Goal: Task Accomplishment & Management: Complete application form

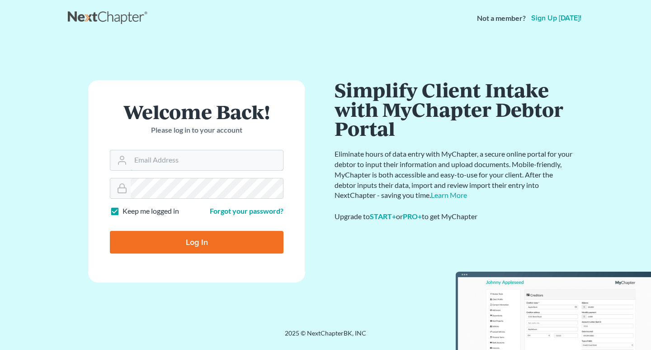
type input "4937983"
click at [195, 241] on input "Log In" at bounding box center [197, 242] width 174 height 23
type input "Thinking..."
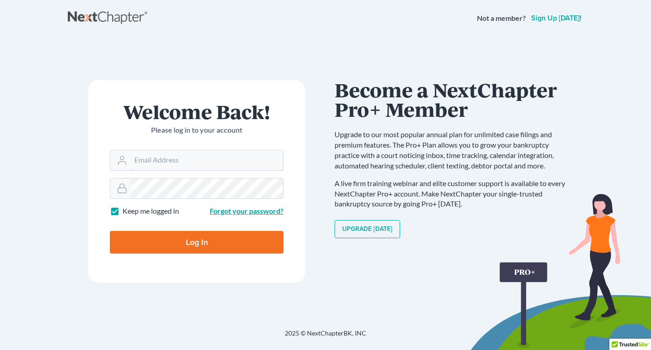
type input "4937983"
click at [242, 209] on link "Forgot your password?" at bounding box center [247, 210] width 74 height 9
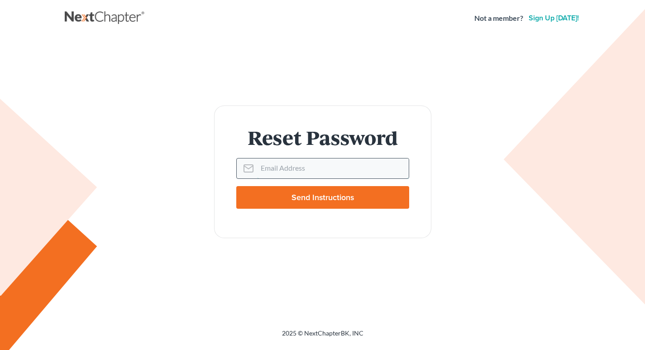
click at [263, 166] on input "Email Address" at bounding box center [333, 168] width 152 height 20
type input "b"
type input "bryanlegaloffice@gmail.com"
click at [319, 196] on input "Send Instructions" at bounding box center [322, 197] width 173 height 23
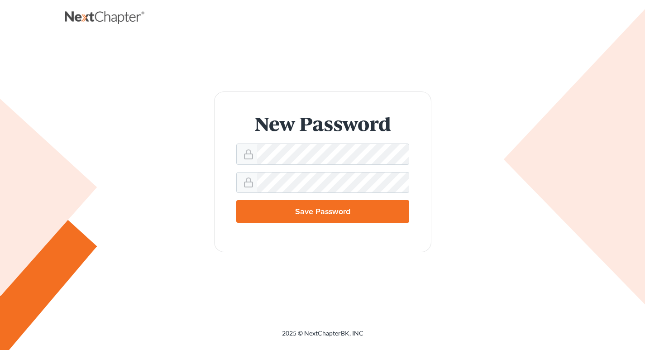
click at [461, 193] on div "New Password Save Password" at bounding box center [323, 171] width 498 height 161
click at [330, 208] on input "Save Password" at bounding box center [322, 211] width 173 height 23
type input "Thinking..."
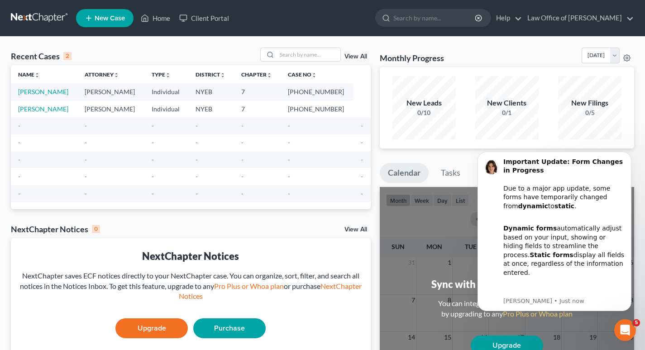
click at [280, 148] on td "-" at bounding box center [257, 142] width 47 height 17
click at [104, 15] on span "New Case" at bounding box center [110, 18] width 30 height 7
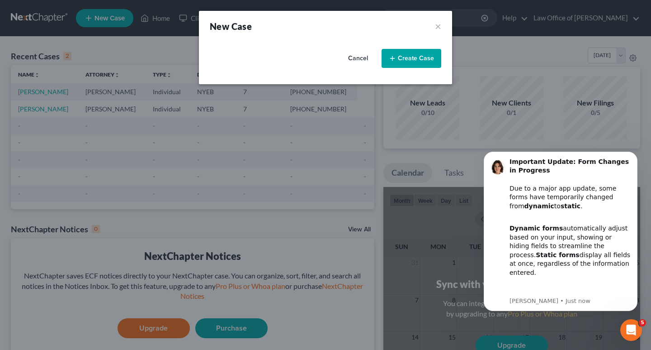
select select "53"
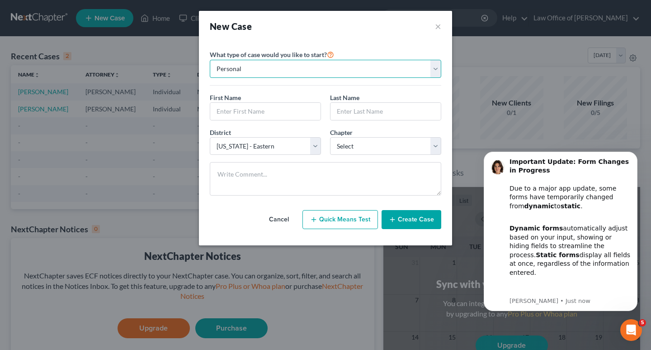
click at [435, 68] on select "Personal Business" at bounding box center [326, 69] width 232 height 18
click at [210, 60] on select "Personal Business" at bounding box center [326, 69] width 232 height 18
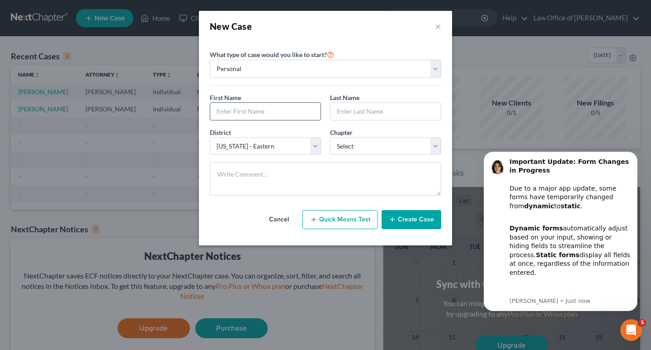
drag, startPoint x: 218, startPoint y: 110, endPoint x: 227, endPoint y: 109, distance: 8.6
click at [218, 110] on input "text" at bounding box center [265, 111] width 110 height 17
type input "OSEI"
click at [342, 109] on input "text" at bounding box center [386, 111] width 110 height 17
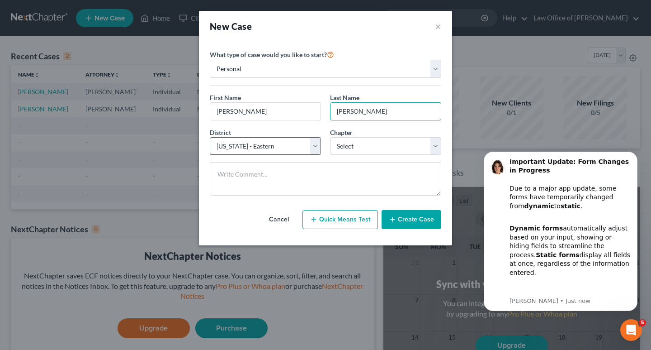
type input "KWAKU"
click at [313, 144] on select "Select Alabama - Middle Alabama - Northern Alabama - Southern Alaska Arizona Ar…" at bounding box center [265, 146] width 111 height 18
click at [210, 137] on select "Select Alabama - Middle Alabama - Northern Alabama - Southern Alaska Arizona Ar…" at bounding box center [265, 146] width 111 height 18
click at [314, 145] on select "Select Alabama - Middle Alabama - Northern Alabama - Southern Alaska Arizona Ar…" at bounding box center [265, 146] width 111 height 18
select select "55"
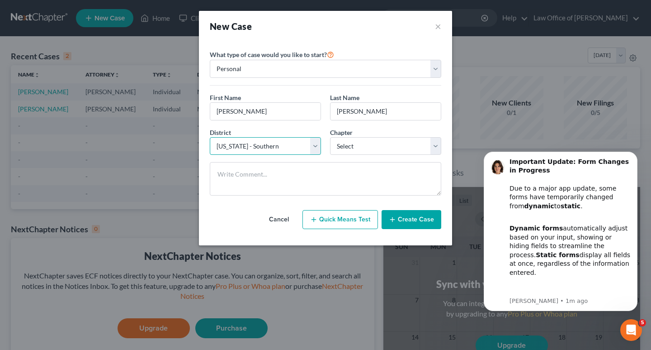
click at [210, 137] on select "Select Alabama - Middle Alabama - Northern Alabama - Southern Alaska Arizona Ar…" at bounding box center [265, 146] width 111 height 18
click at [433, 146] on select "Select 7 11 12 13" at bounding box center [385, 146] width 111 height 18
select select "0"
click at [330, 137] on select "Select 7 11 12 13" at bounding box center [385, 146] width 111 height 18
click at [418, 213] on button "Create Case" at bounding box center [412, 219] width 60 height 19
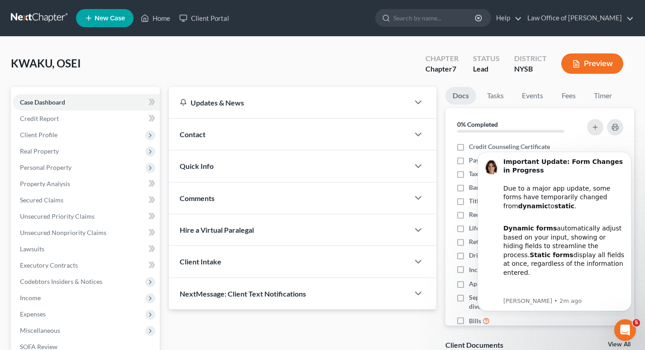
click at [338, 59] on div "KWAKU, OSEI Upgraded Chapter Chapter 7 Status Lead District NYSB Preview" at bounding box center [322, 66] width 623 height 39
click at [643, 85] on div "KWAKU, OSEI Upgraded Chapter Chapter 7 Status Lead District NYSB Preview Petiti…" at bounding box center [322, 251] width 645 height 428
click at [419, 102] on icon "button" at bounding box center [418, 102] width 11 height 11
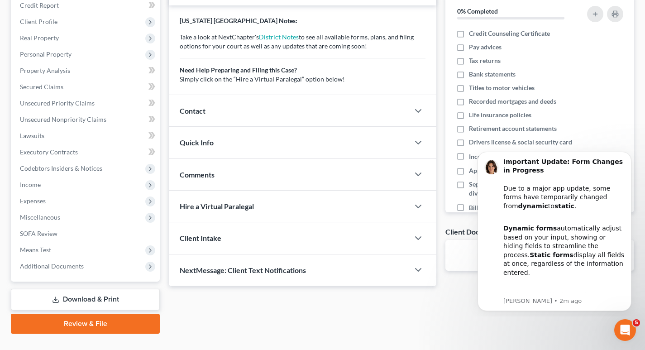
scroll to position [121, 0]
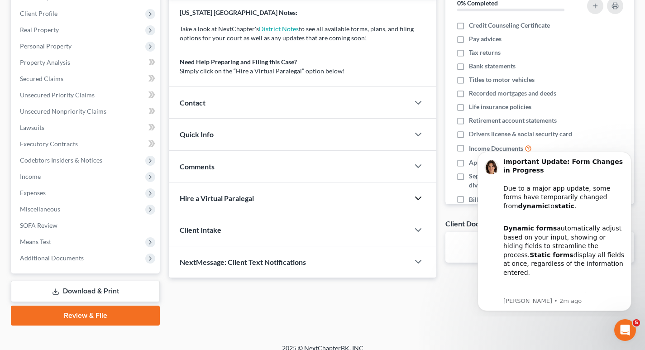
click at [413, 196] on icon "button" at bounding box center [418, 198] width 11 height 11
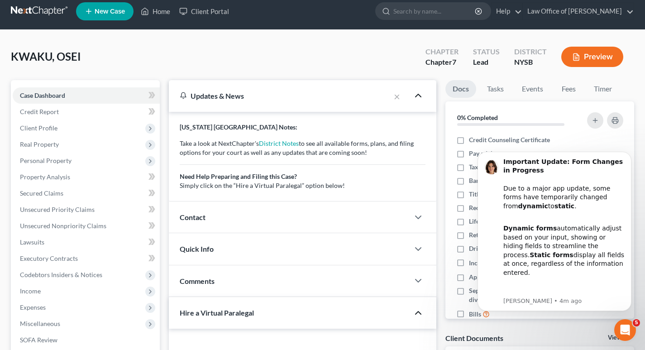
scroll to position [0, 0]
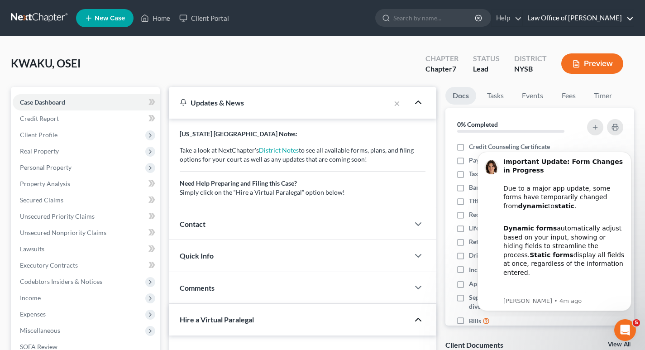
click at [628, 17] on link "Law Office of Esther Bryan-Johnson" at bounding box center [577, 18] width 111 height 16
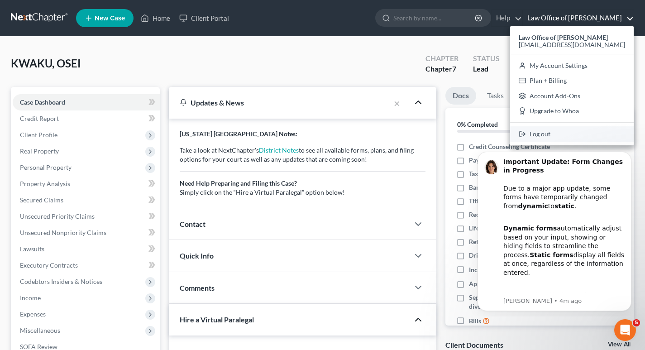
click at [545, 134] on link "Log out" at bounding box center [571, 133] width 123 height 15
